Goal: Task Accomplishment & Management: Manage account settings

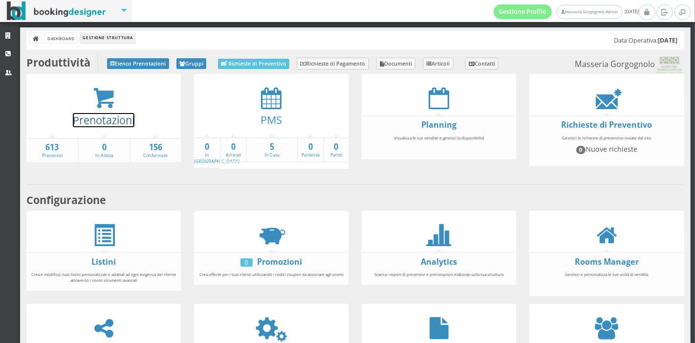
click at [105, 115] on link "Prenotazioni" at bounding box center [104, 120] width 62 height 14
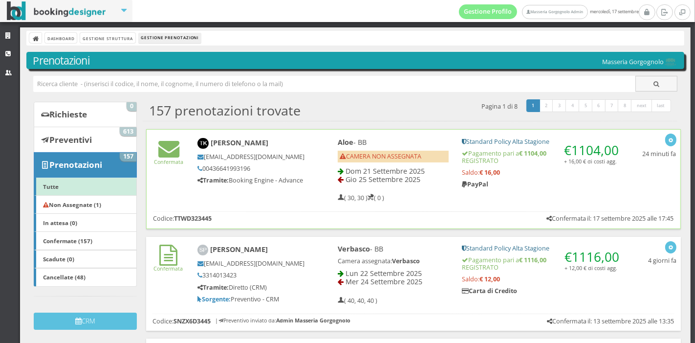
click at [518, 188] on div "€ 1104,00 + 16,00 € di costi agg. Standard Policy Alta Stagione Pagamento pari …" at bounding box center [542, 165] width 174 height 65
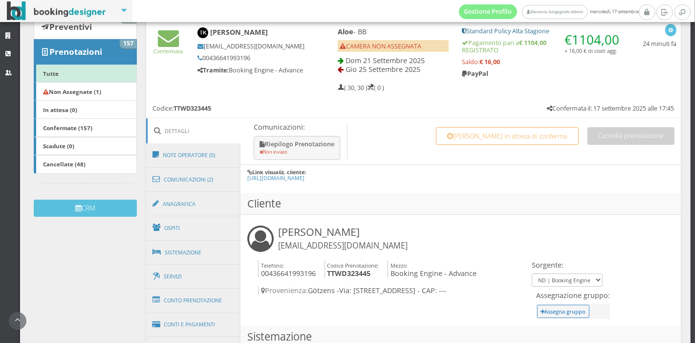
scroll to position [346, 0]
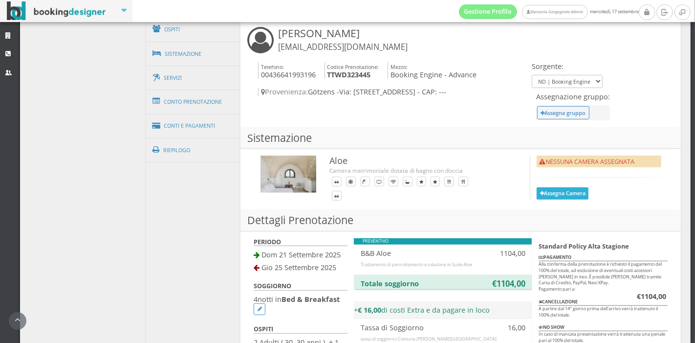
click at [554, 187] on button "Assegna Camera" at bounding box center [563, 193] width 52 height 12
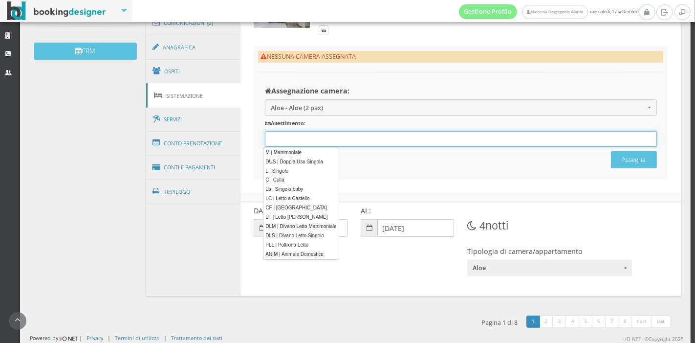
click at [326, 131] on div "12 results are available, use up and down arrow keys to navigate." at bounding box center [461, 139] width 392 height 16
click at [303, 150] on link "M | Matrimoniale" at bounding box center [300, 153] width 75 height 10
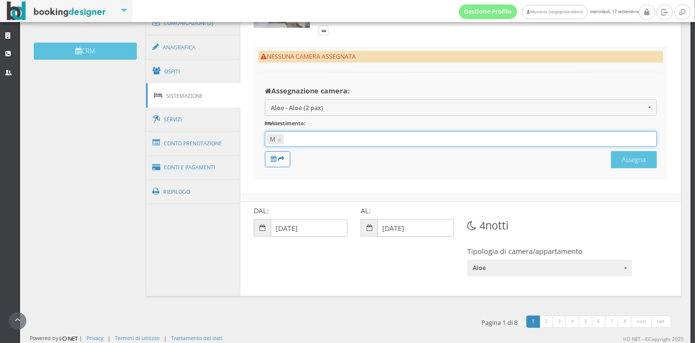
click at [303, 144] on input "text" at bounding box center [469, 139] width 366 height 9
click at [323, 179] on div "NESSUNA CAMERA ASSEGNATA Assegnazione camera: Aloe - Aloe (2 pax) Aloe - Aloe (…" at bounding box center [461, 112] width 414 height 133
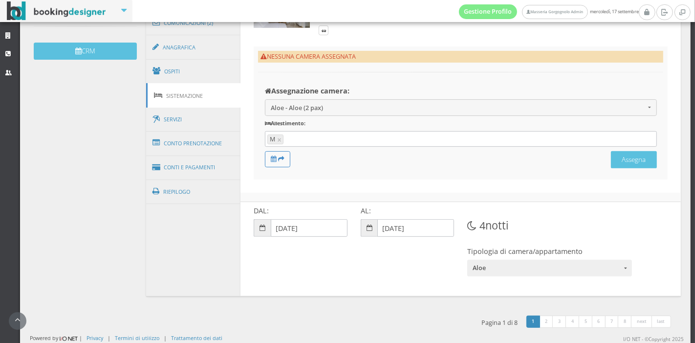
click at [321, 144] on input "text" at bounding box center [469, 139] width 366 height 9
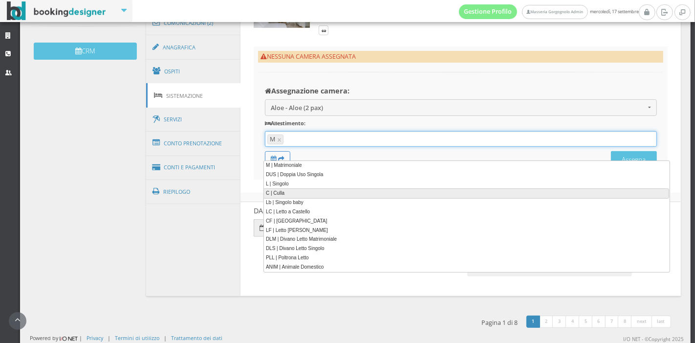
click at [296, 193] on link "C | Culla" at bounding box center [466, 193] width 406 height 10
type input "M, C"
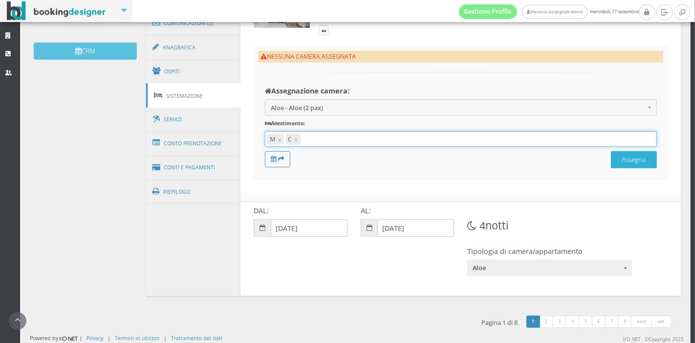
click at [618, 168] on button "Assegna" at bounding box center [634, 159] width 46 height 17
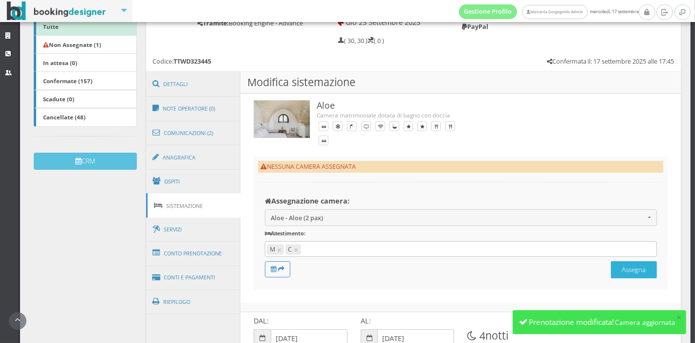
scroll to position [177, 0]
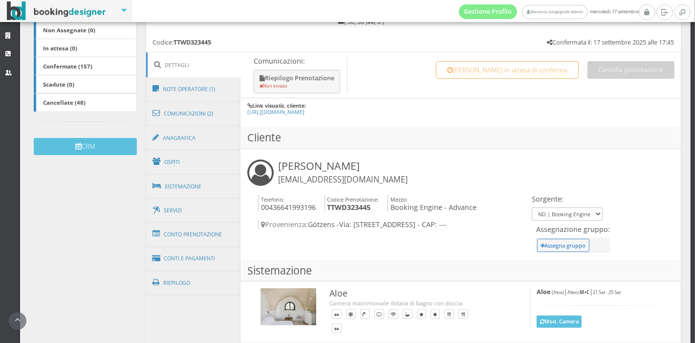
scroll to position [223, 0]
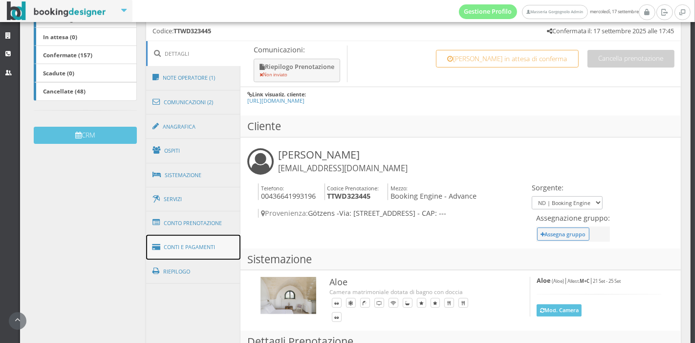
click at [195, 237] on link "Conti e Pagamenti" at bounding box center [193, 247] width 95 height 25
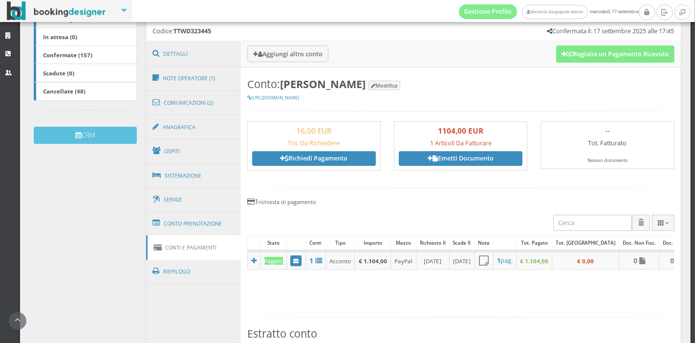
scroll to position [445, 0]
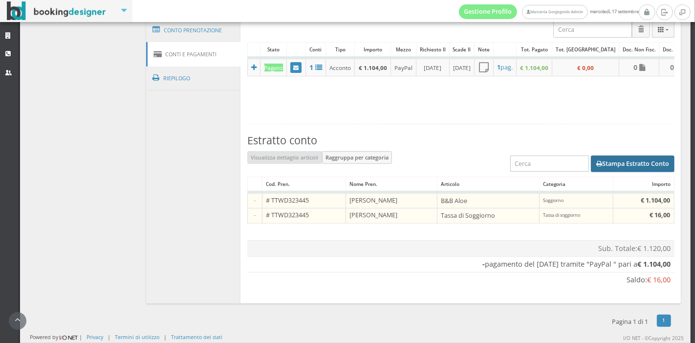
click at [629, 162] on button "Stampa Estratto Conto" at bounding box center [633, 163] width 84 height 17
click at [247, 207] on td "-" at bounding box center [254, 200] width 15 height 16
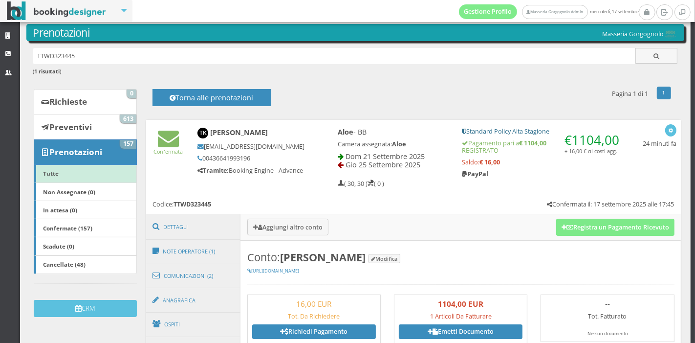
scroll to position [0, 0]
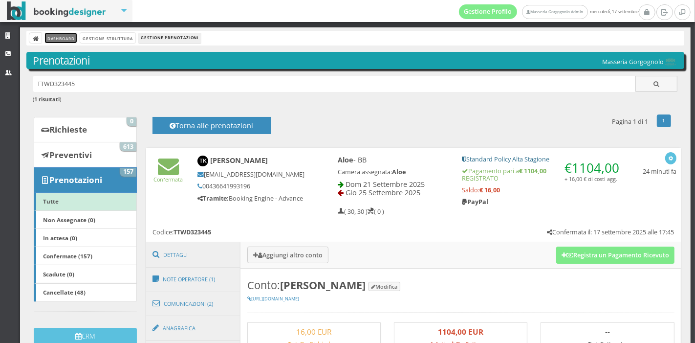
click at [68, 37] on link "Dashboard" at bounding box center [61, 38] width 32 height 10
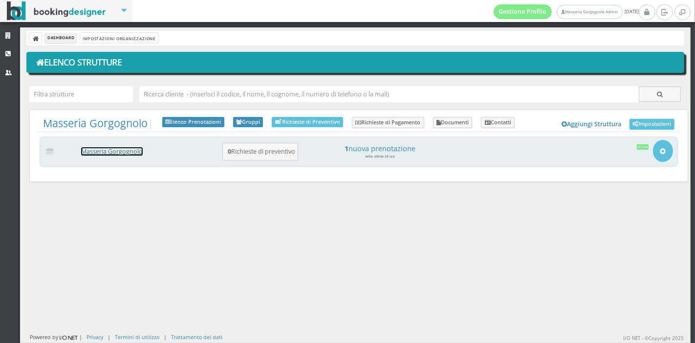
click at [106, 155] on link "Masseria Gorgognolo" at bounding box center [112, 151] width 62 height 8
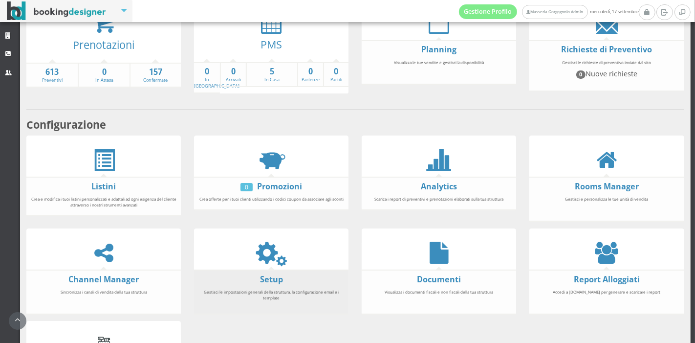
scroll to position [83, 0]
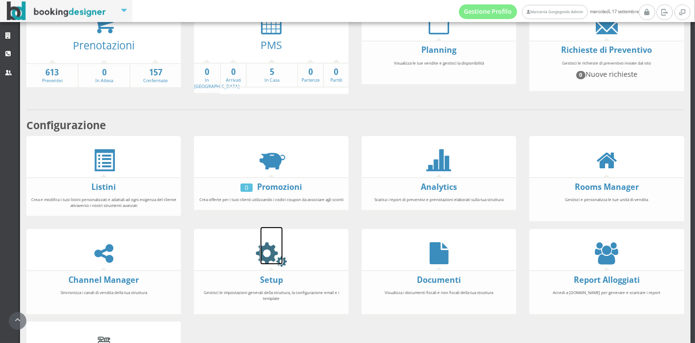
click at [261, 249] on icon at bounding box center [271, 253] width 22 height 22
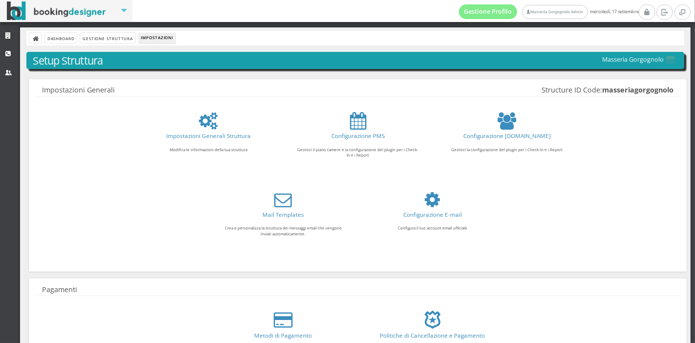
click at [224, 134] on link "Impostazioni Generali Struttura" at bounding box center [208, 135] width 85 height 8
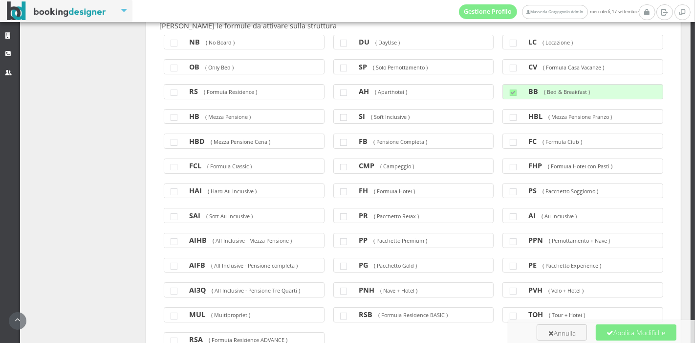
scroll to position [1034, 0]
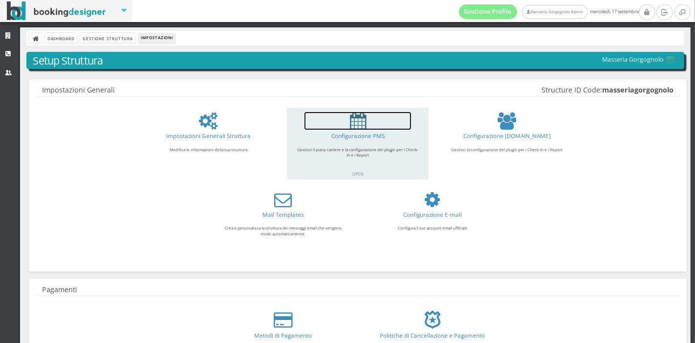
click at [351, 126] on icon at bounding box center [358, 121] width 16 height 18
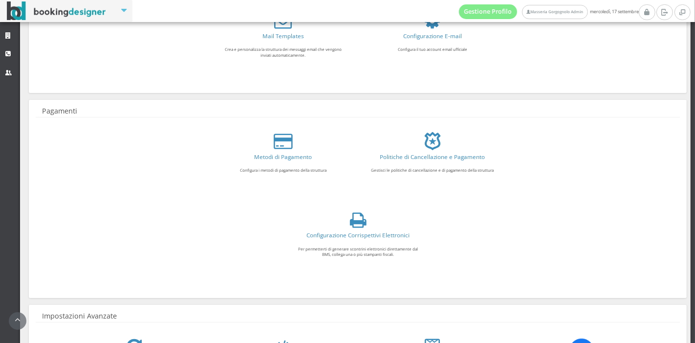
scroll to position [322, 0]
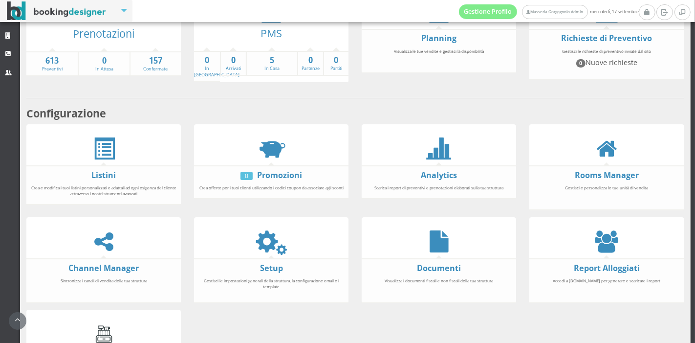
scroll to position [127, 0]
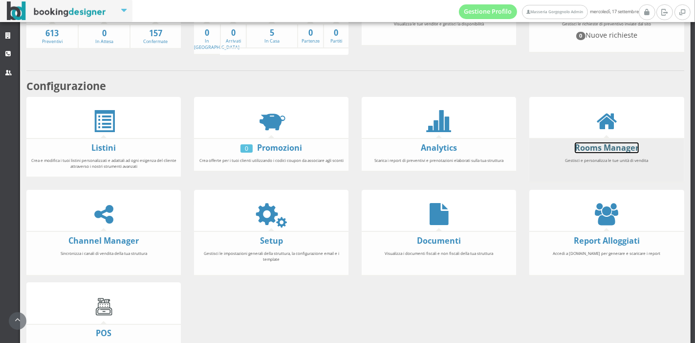
click at [601, 149] on link "Rooms Manager" at bounding box center [607, 147] width 64 height 11
